Goal: Task Accomplishment & Management: Use online tool/utility

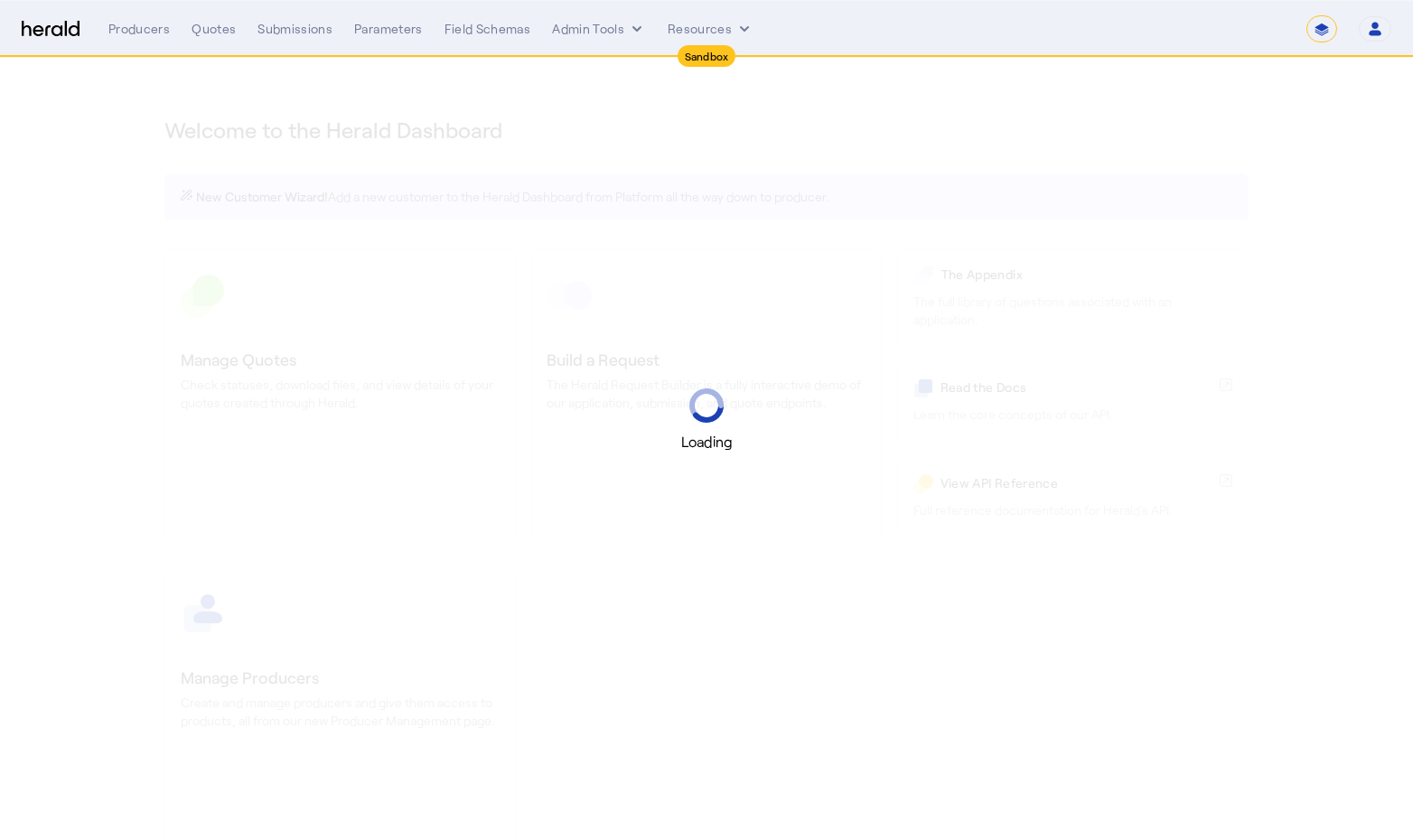
select select "*******"
select select "pfm_2v8p_herald_api"
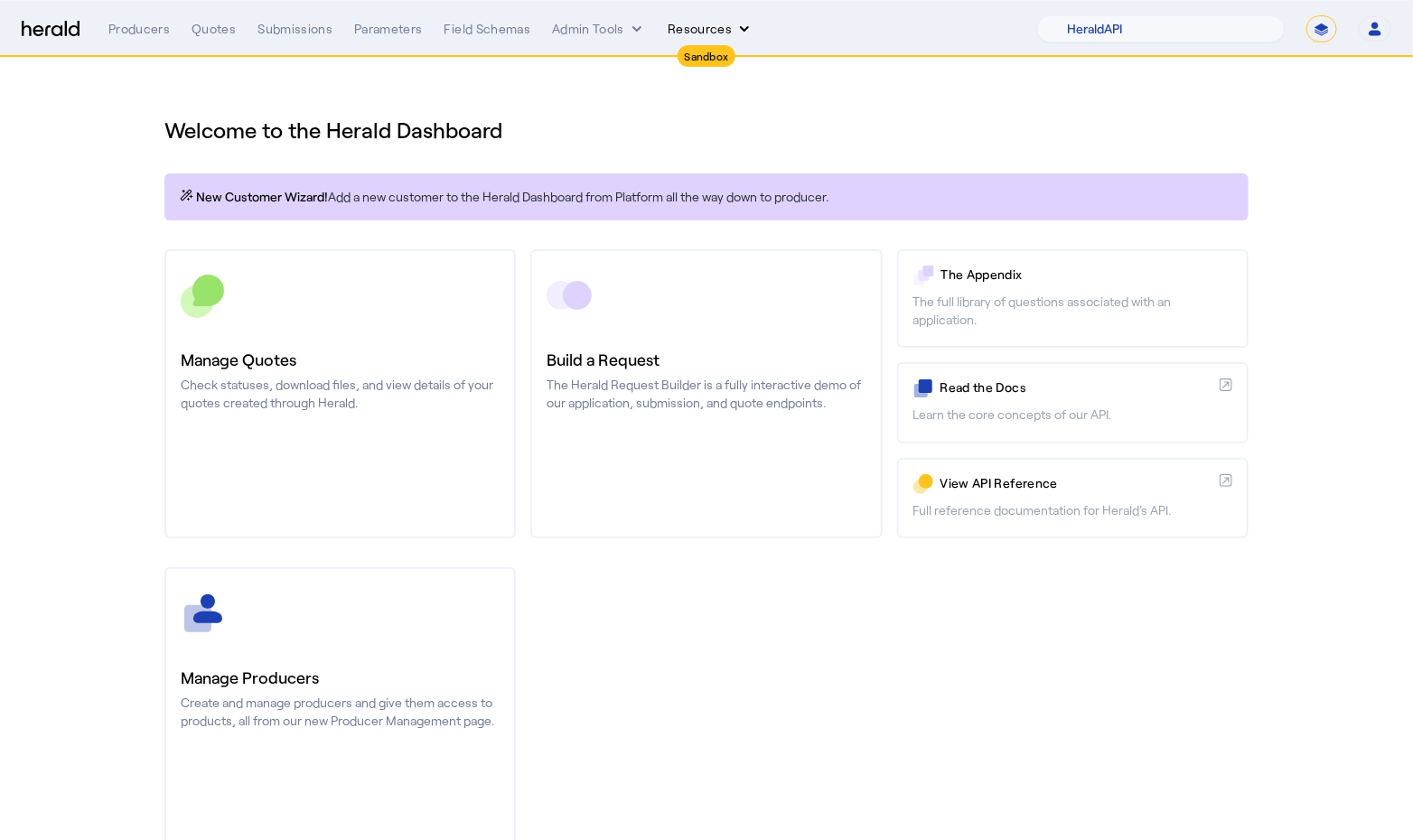
click at [692, 27] on button "Resources" at bounding box center [710, 28] width 86 height 18
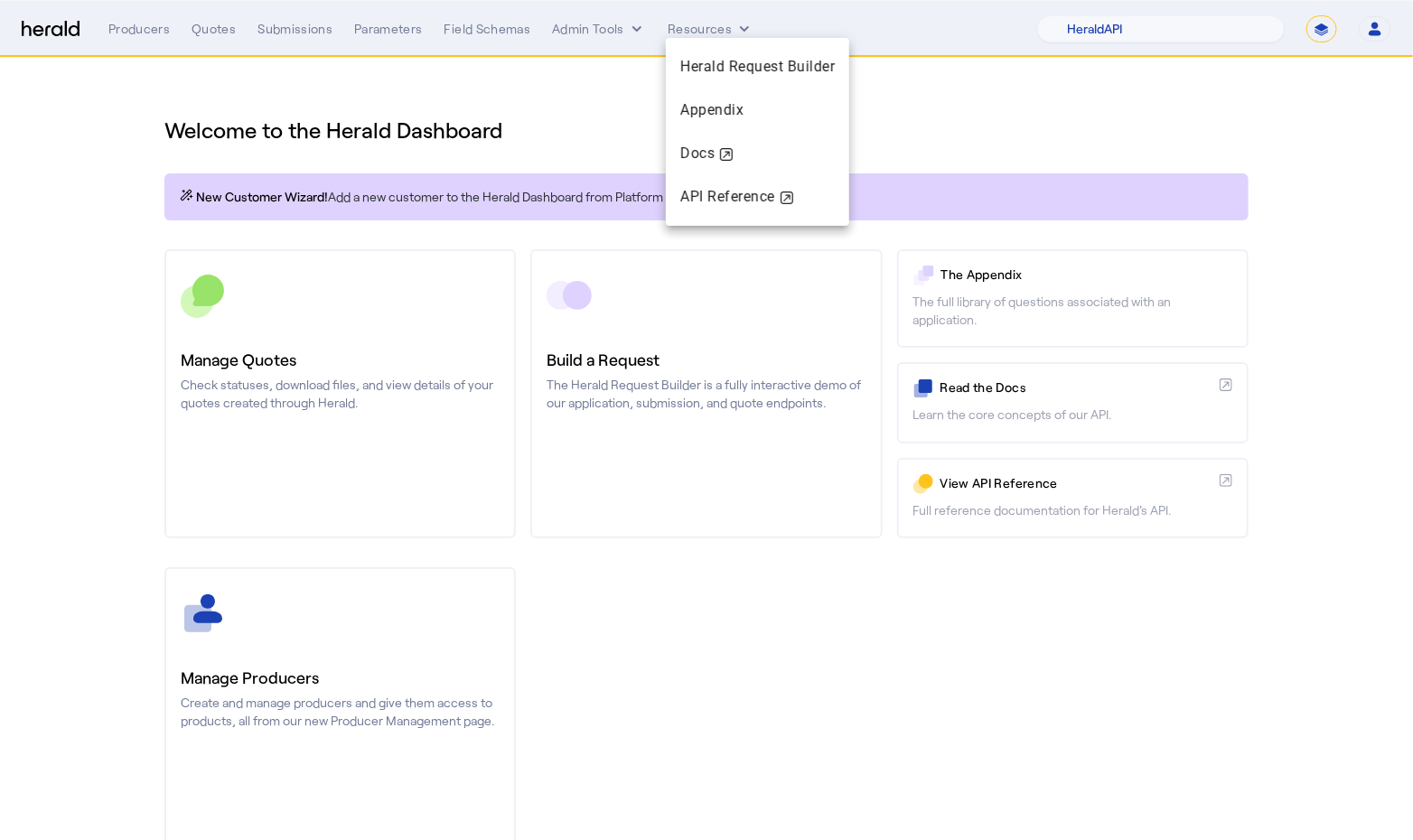
click at [599, 30] on div at bounding box center [706, 420] width 1413 height 840
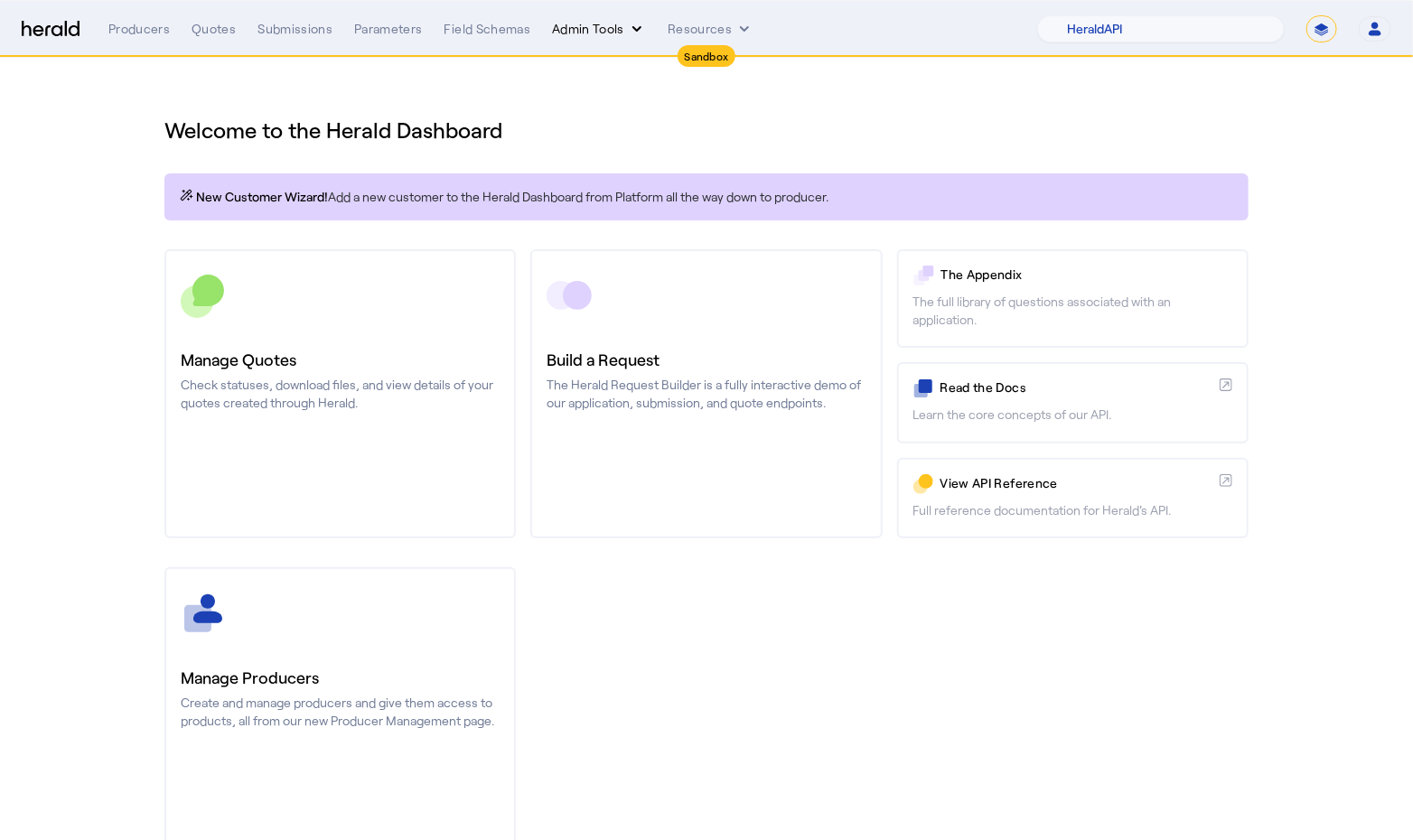
click at [597, 31] on button "Admin Tools" at bounding box center [599, 28] width 94 height 18
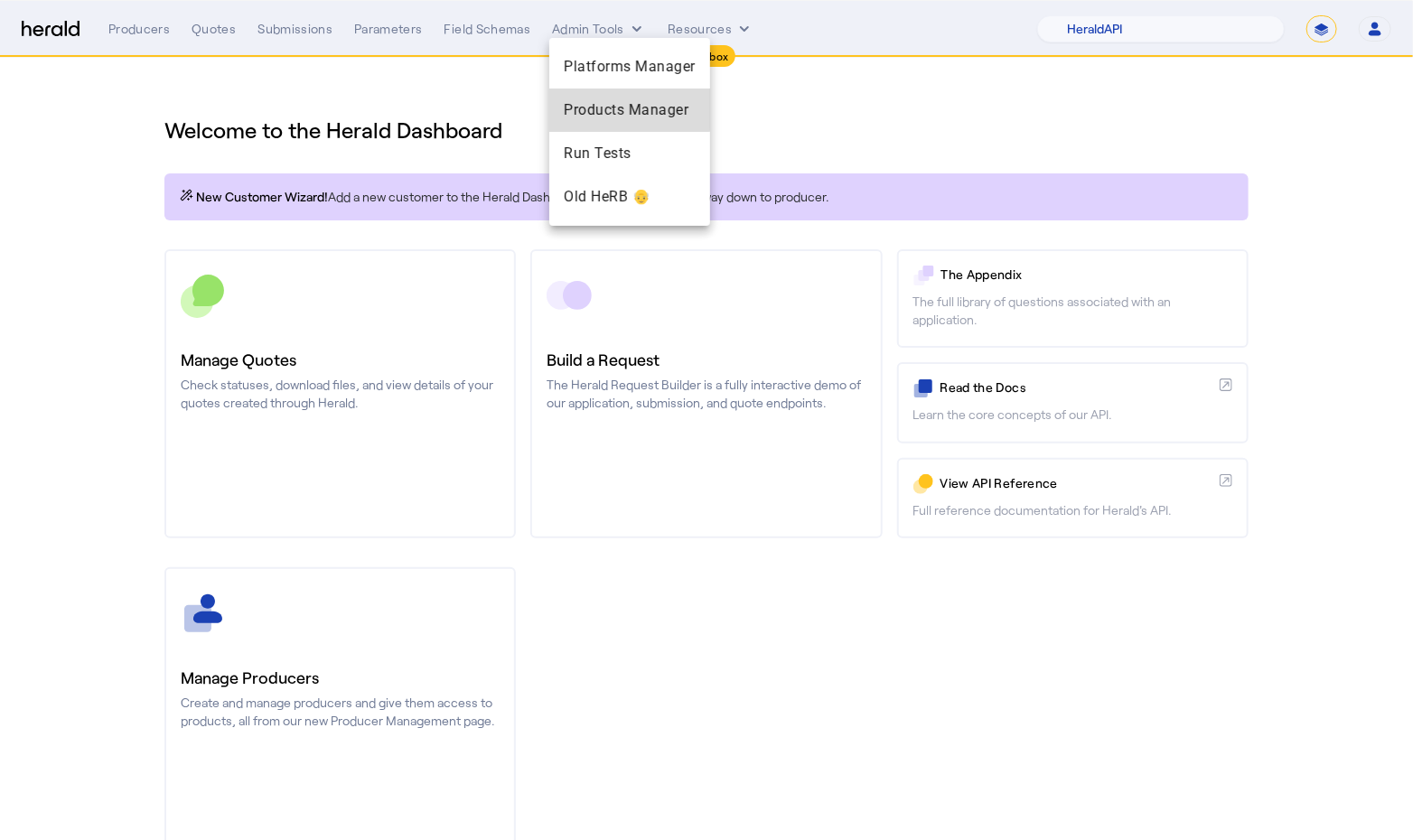
click at [599, 96] on div "Products Manager" at bounding box center [630, 110] width 161 height 44
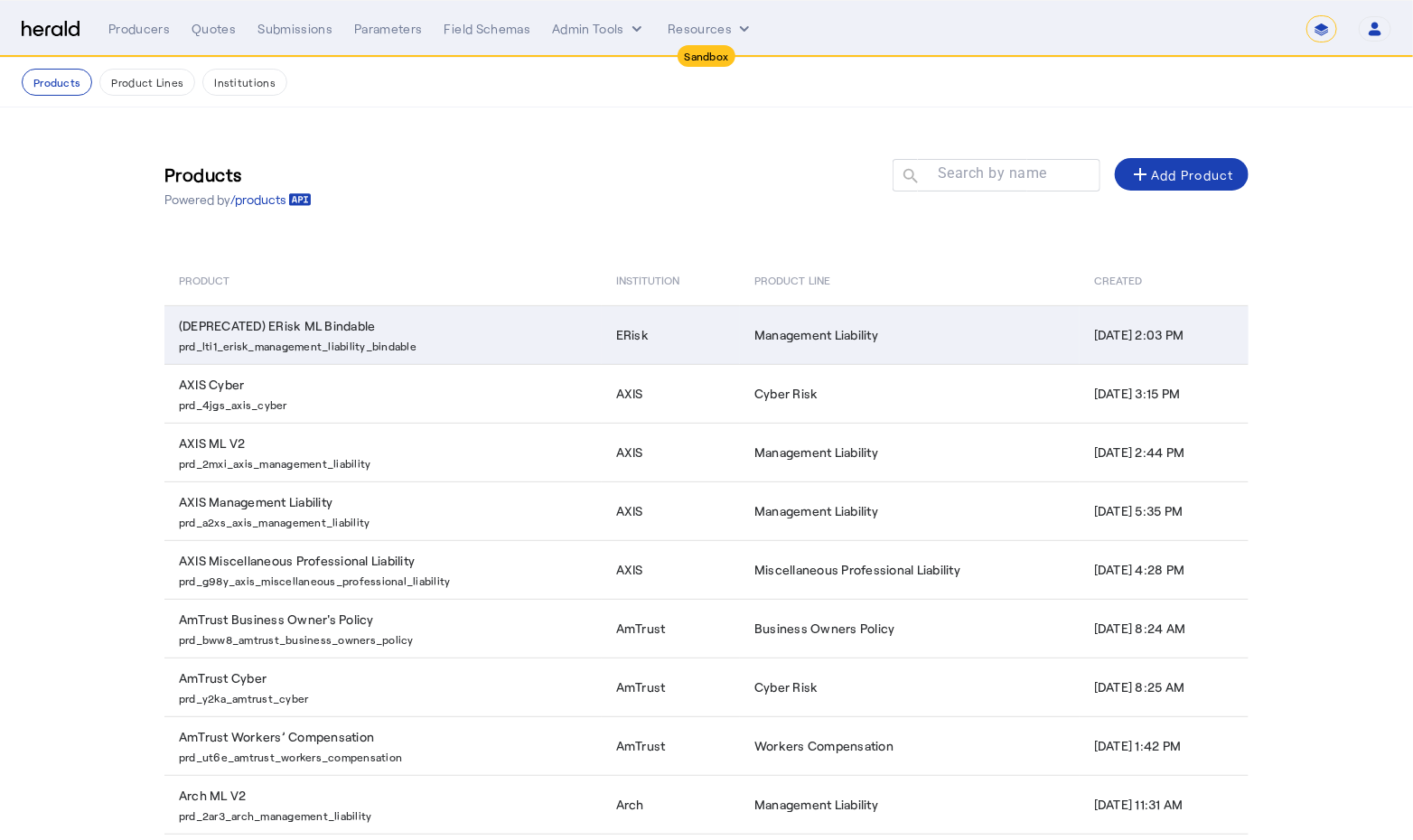
scroll to position [12, 0]
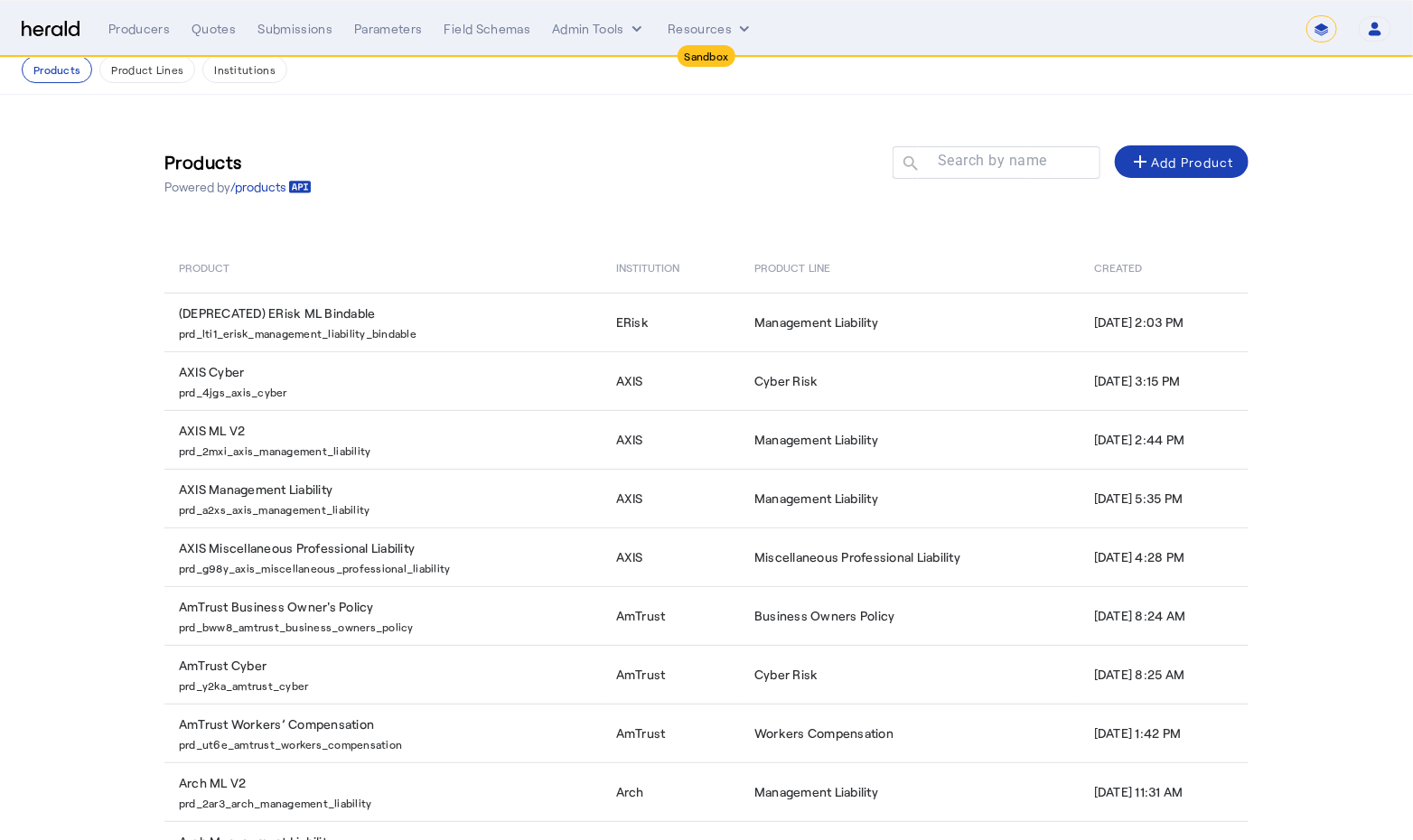
click at [966, 187] on div at bounding box center [995, 188] width 207 height 20
click at [971, 176] on div at bounding box center [1005, 171] width 163 height 50
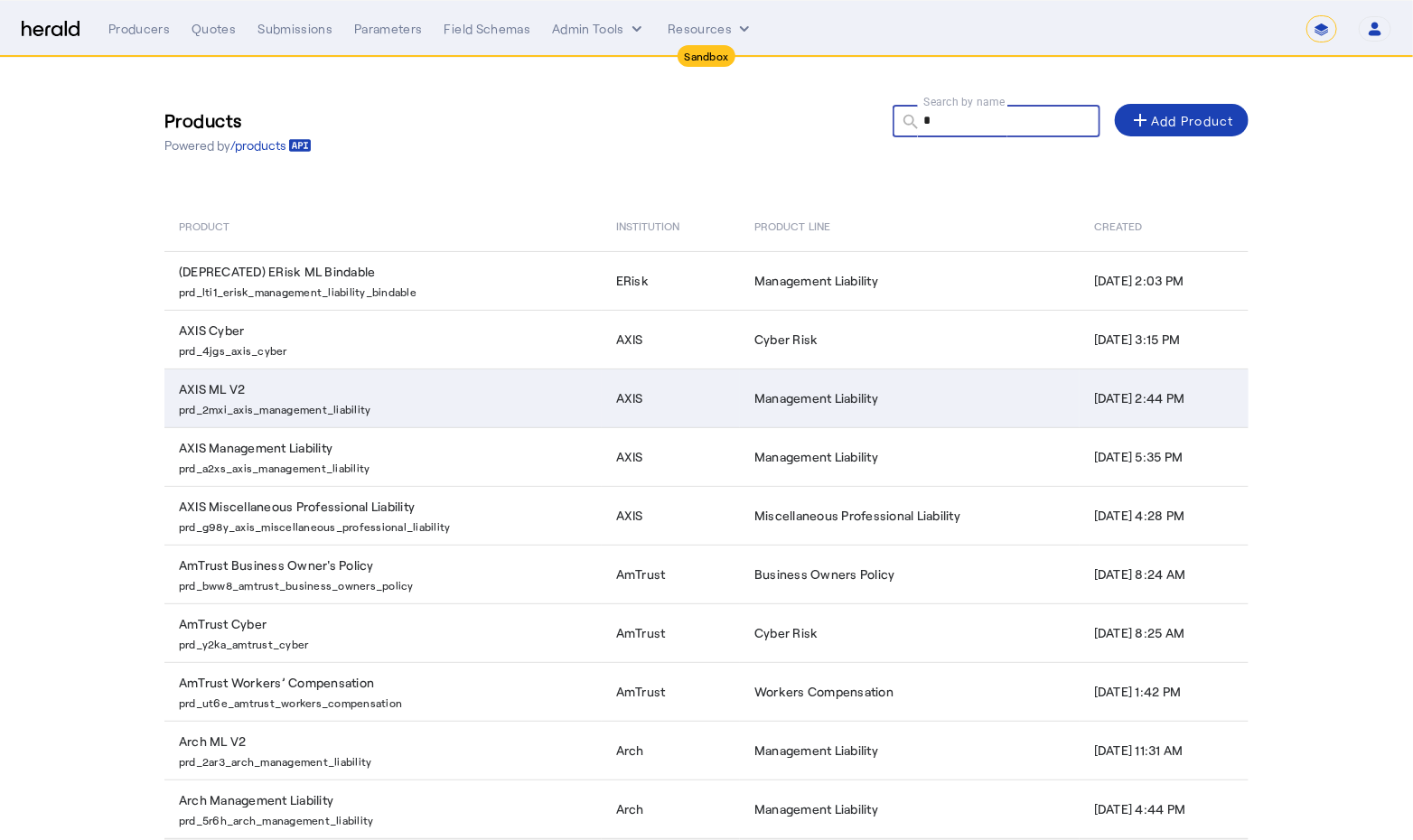
scroll to position [88, 0]
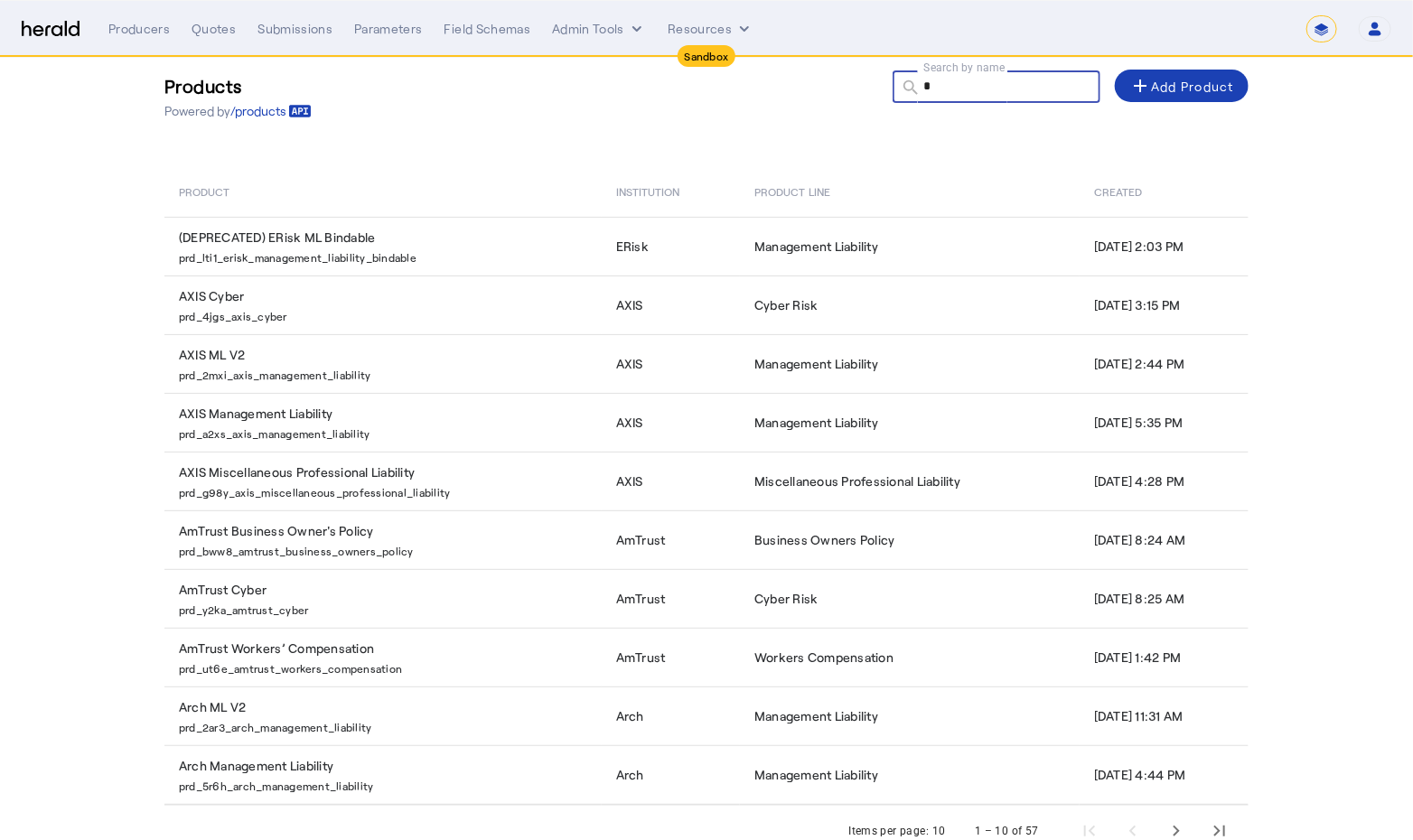
type input "*"
